Goal: Information Seeking & Learning: Learn about a topic

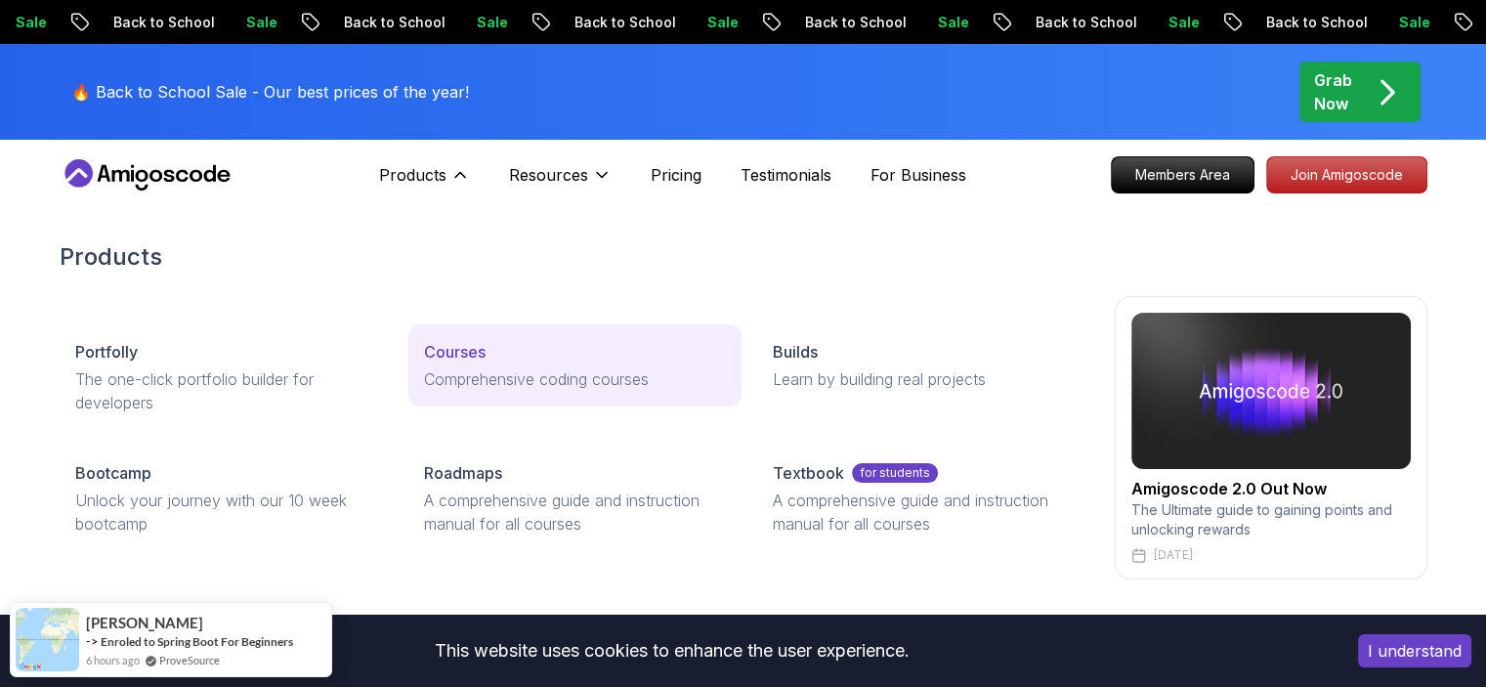
click at [470, 349] on p "Courses" at bounding box center [455, 351] width 62 height 23
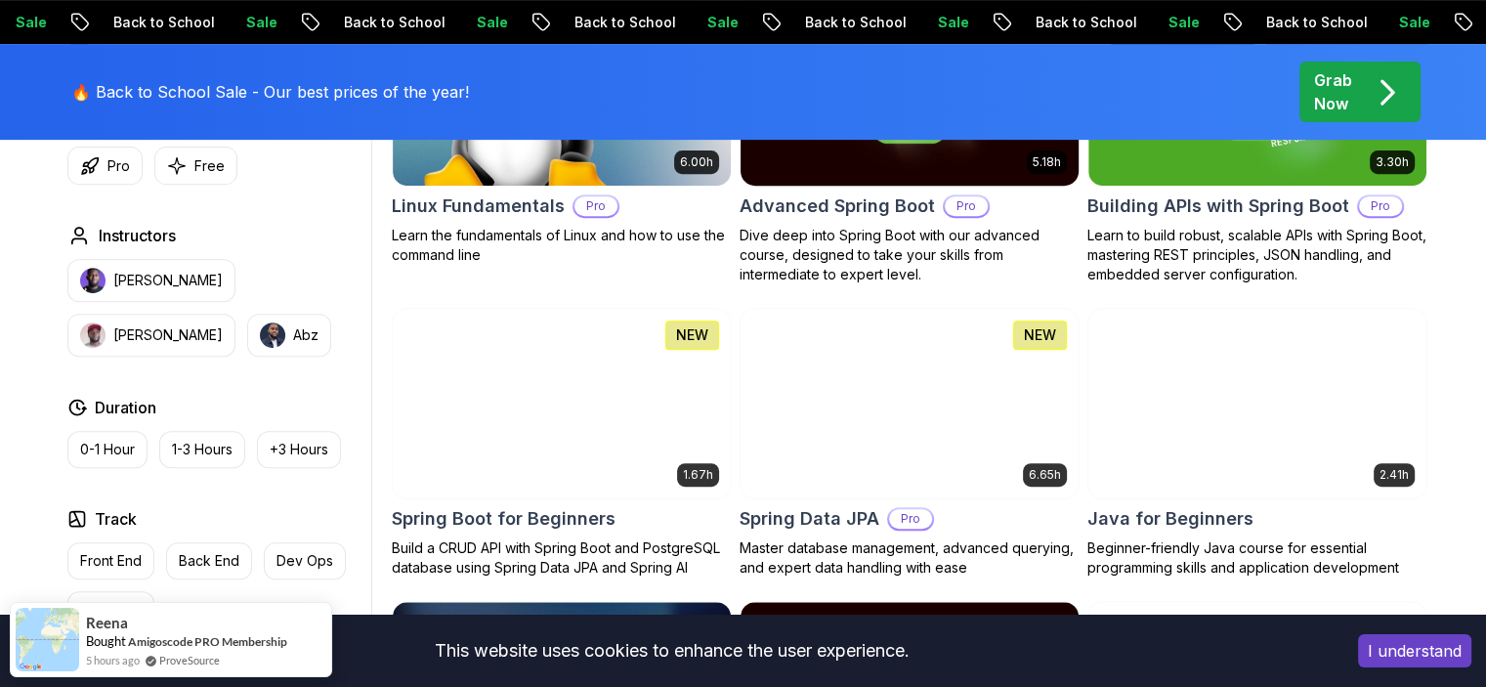
scroll to position [756, 0]
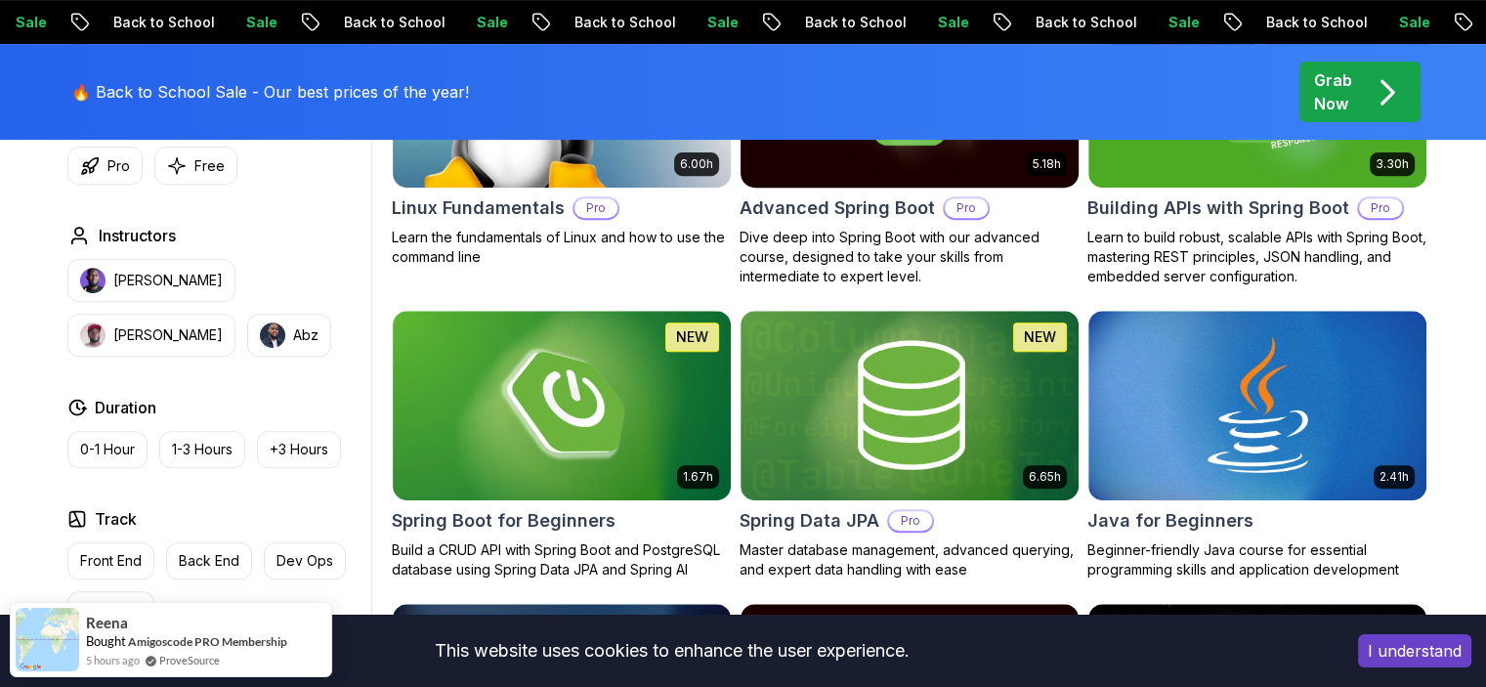
click at [620, 417] on img at bounding box center [561, 405] width 355 height 198
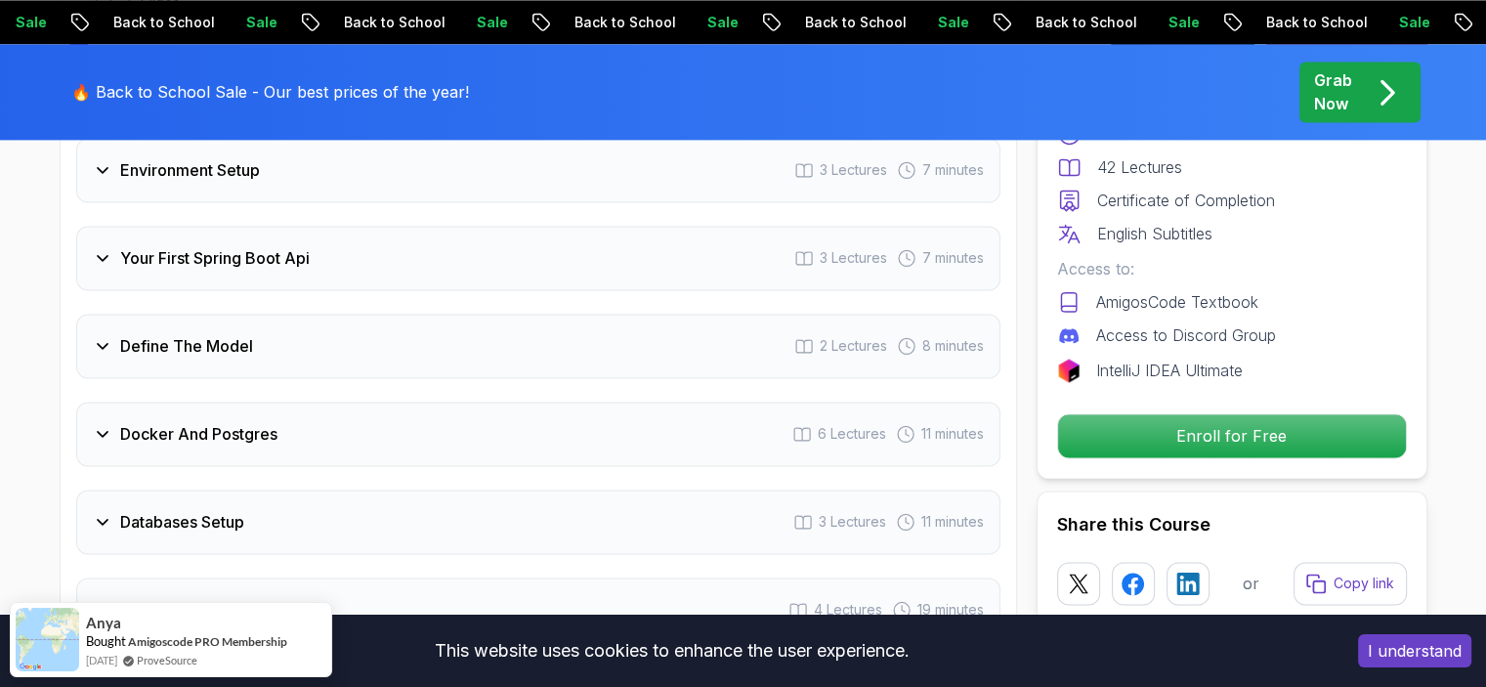
scroll to position [2861, 0]
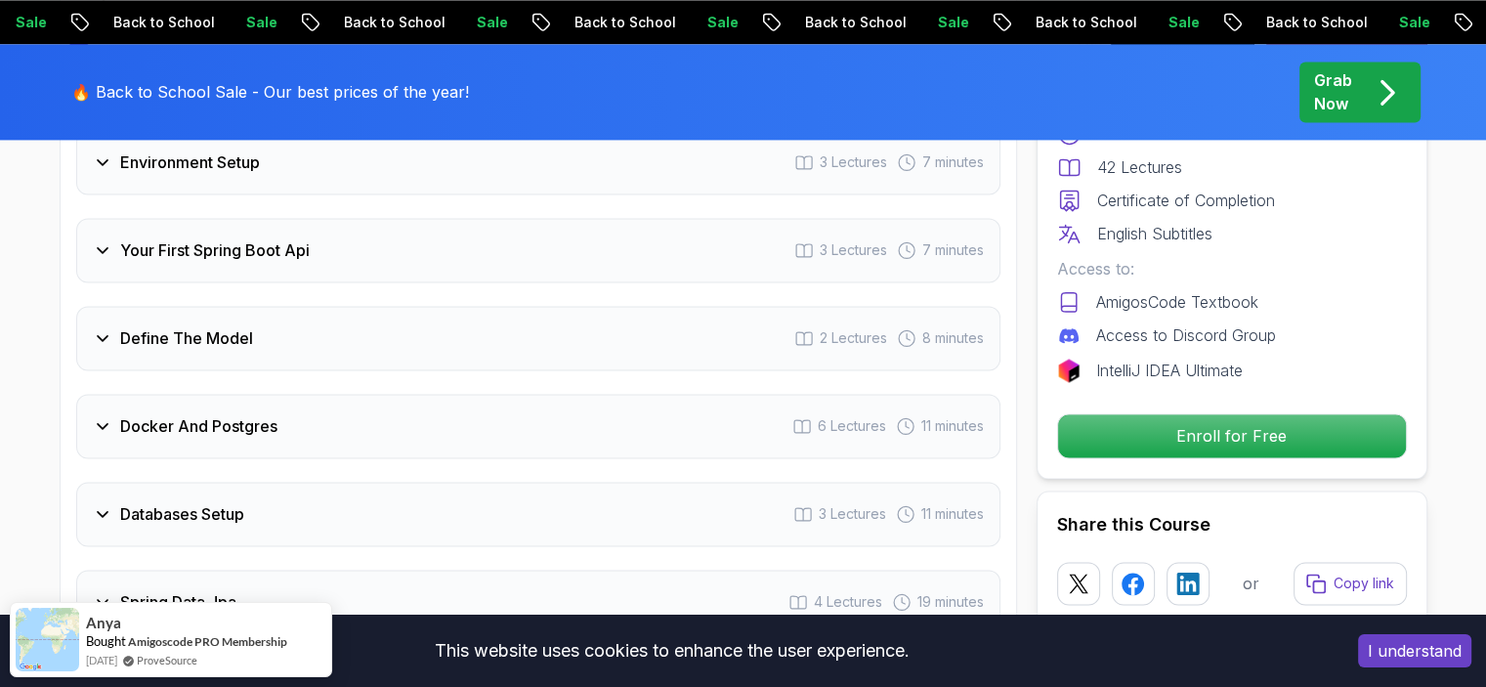
click at [545, 394] on div "Docker And Postgres 6 Lectures 11 minutes" at bounding box center [538, 426] width 924 height 64
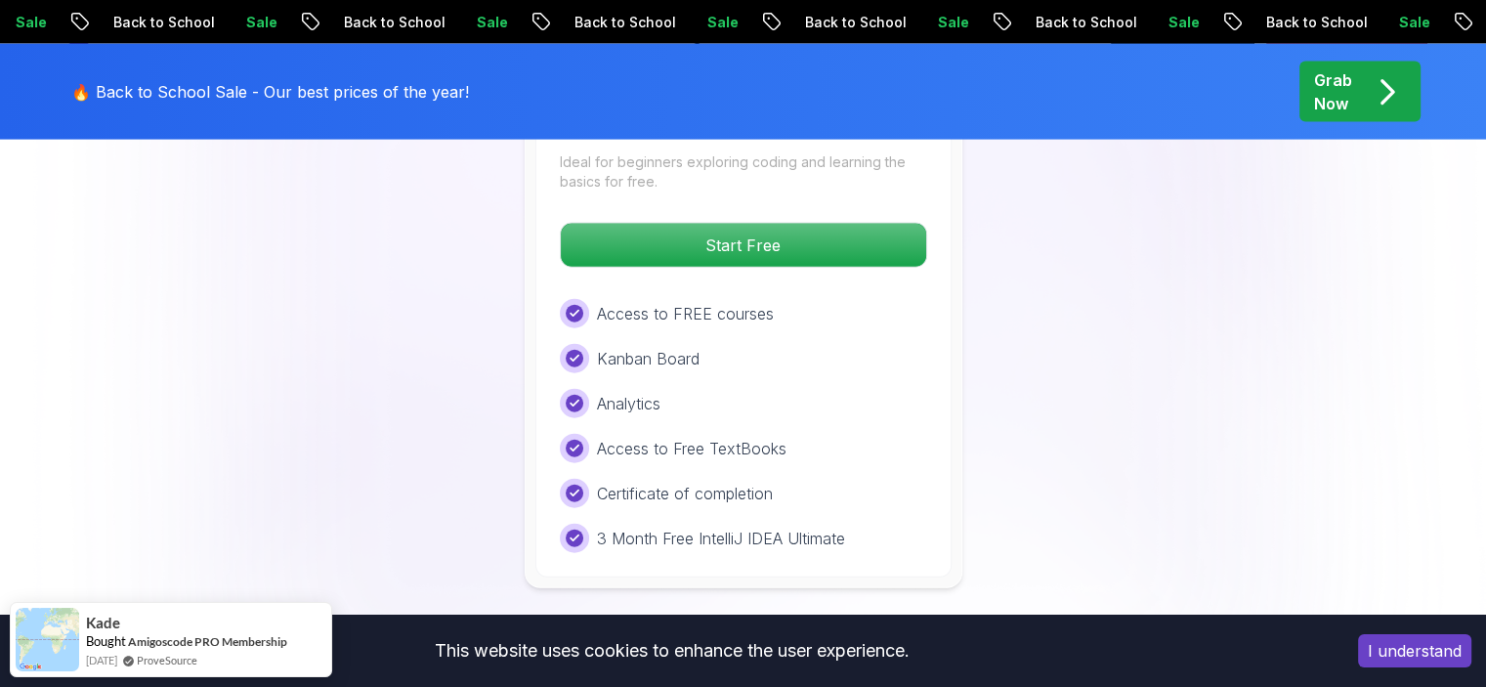
scroll to position [4416, 0]
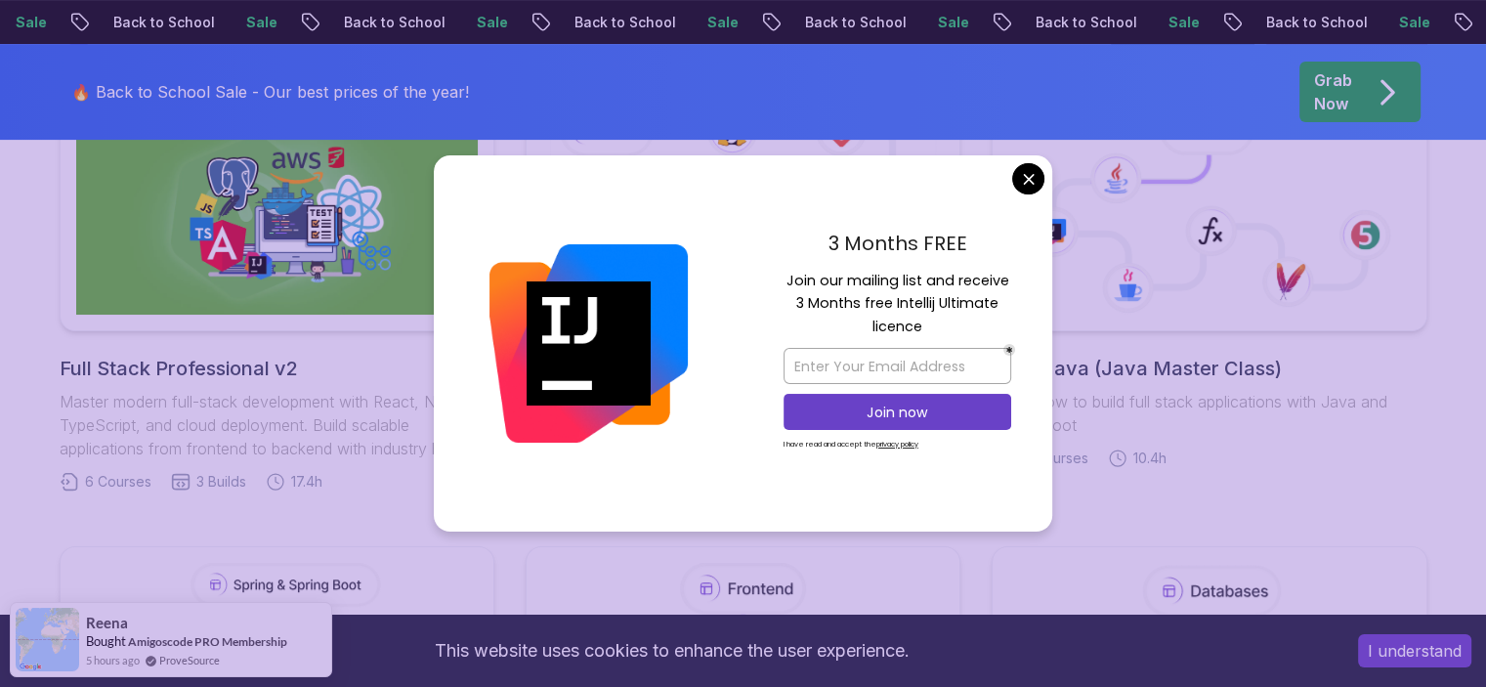
scroll to position [588, 0]
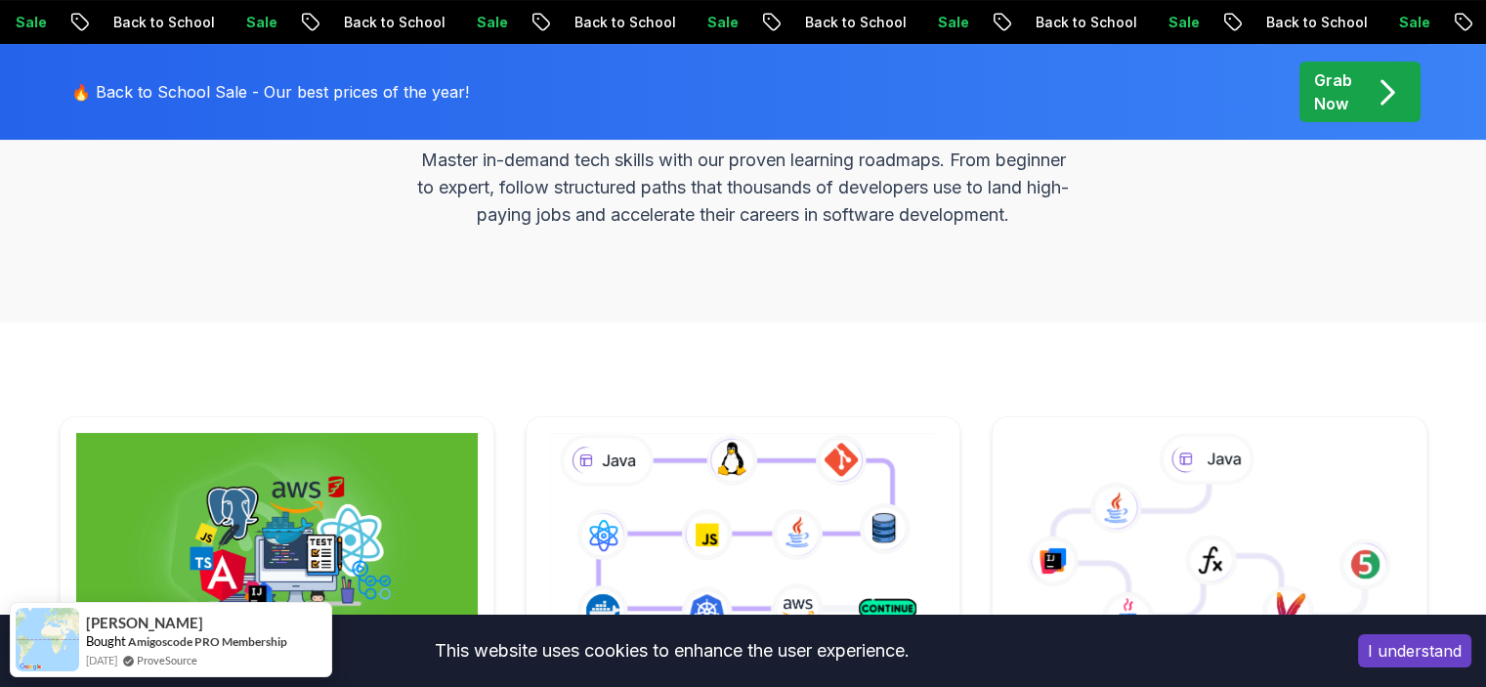
scroll to position [0, 0]
